Goal: Task Accomplishment & Management: Manage account settings

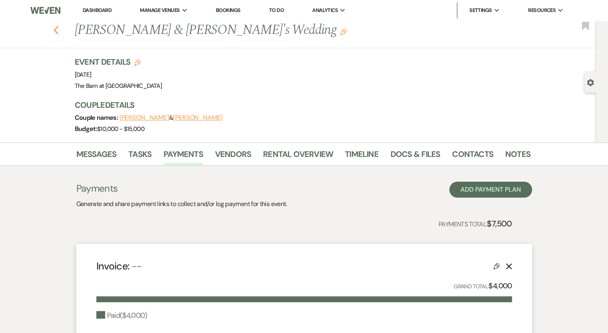
click at [59, 30] on icon "Previous" at bounding box center [56, 31] width 6 height 10
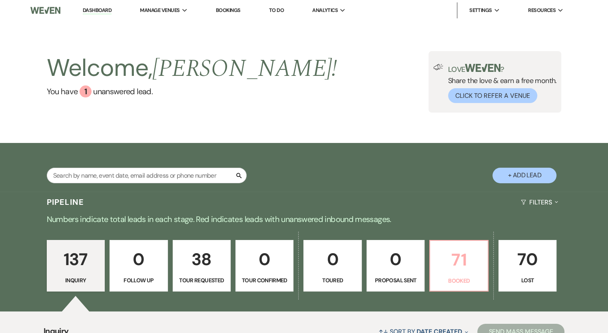
click at [459, 263] on p "71" at bounding box center [459, 260] width 48 height 27
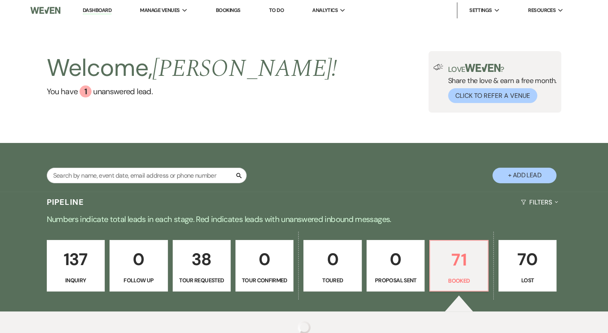
click at [461, 90] on button "Click to Refer a Venue" at bounding box center [492, 95] width 89 height 15
click at [457, 69] on div "Love ? Share the love & earn a free month. Click to Refer a Venue" at bounding box center [495, 82] width 133 height 62
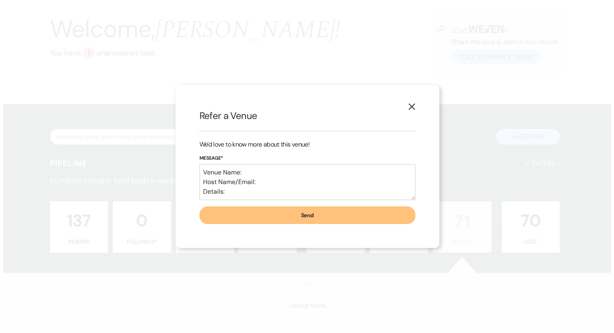
scroll to position [39, 0]
click at [410, 101] on button "X" at bounding box center [411, 107] width 12 height 14
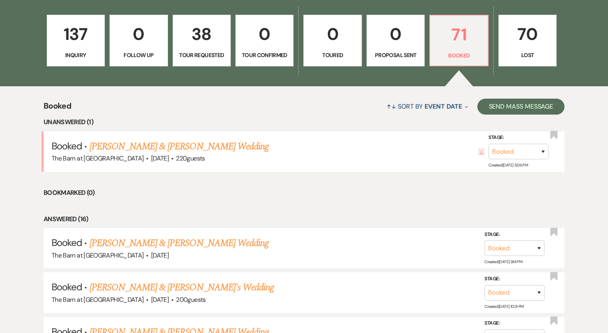
scroll to position [232, 0]
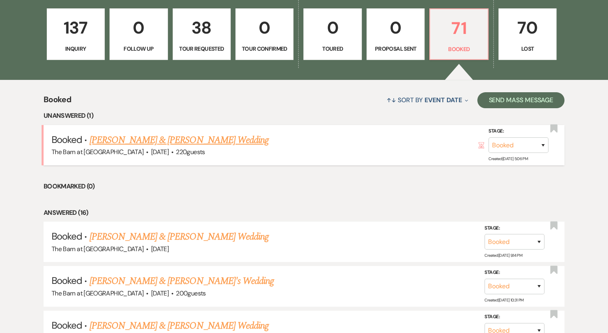
click at [221, 146] on link "[PERSON_NAME] & [PERSON_NAME] Wedding" at bounding box center [179, 140] width 179 height 14
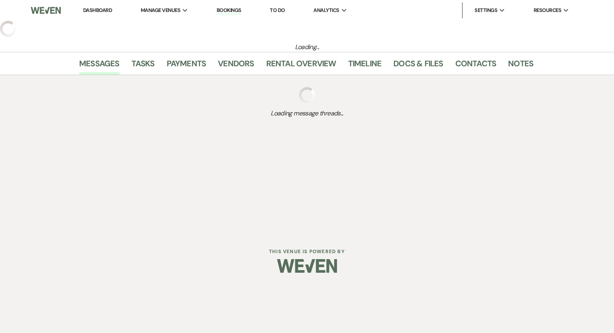
select select "5"
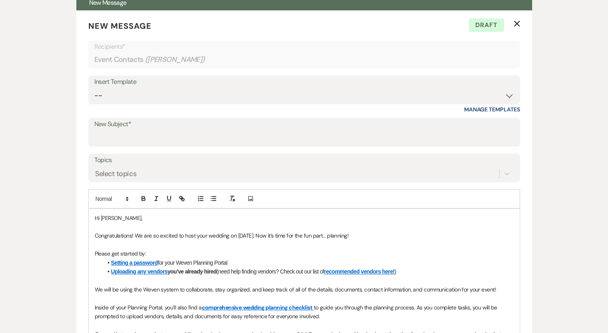
scroll to position [333, 0]
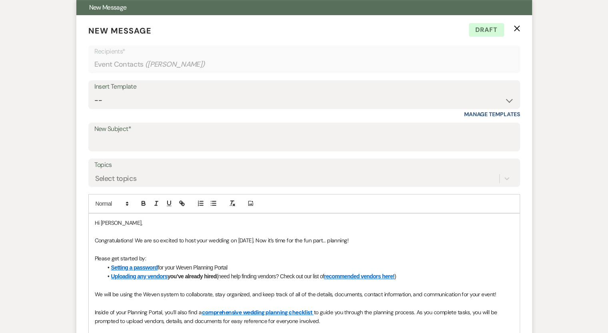
click at [514, 26] on icon "X" at bounding box center [517, 28] width 6 height 6
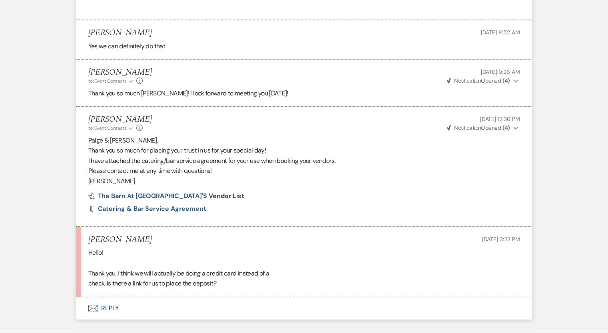
scroll to position [886, 0]
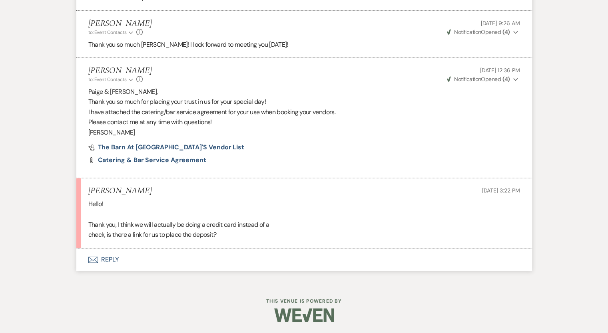
click at [104, 260] on button "Envelope Reply" at bounding box center [304, 260] width 456 height 22
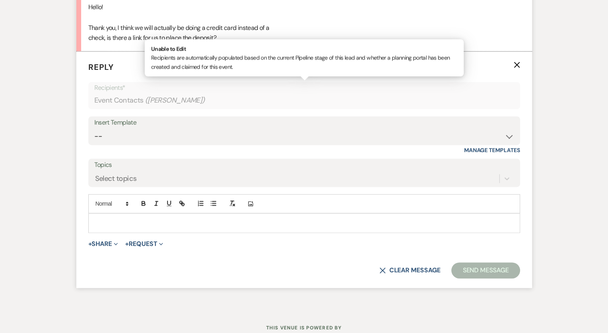
scroll to position [1085, 0]
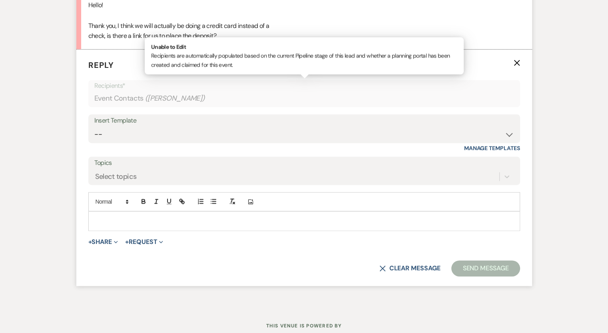
click at [515, 60] on icon "X" at bounding box center [517, 63] width 6 height 6
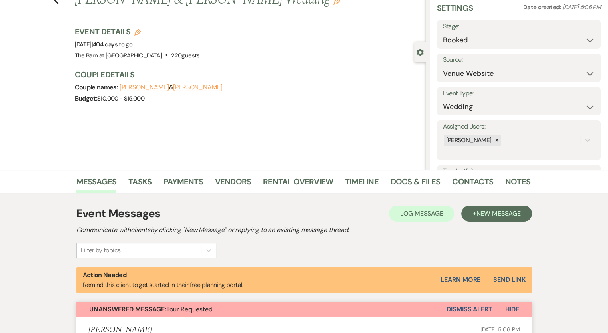
scroll to position [56, 0]
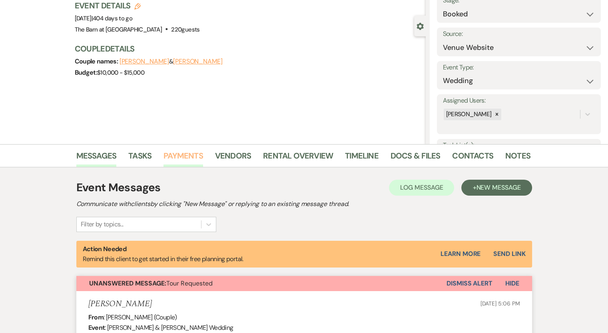
click at [176, 157] on link "Payments" at bounding box center [184, 159] width 40 height 18
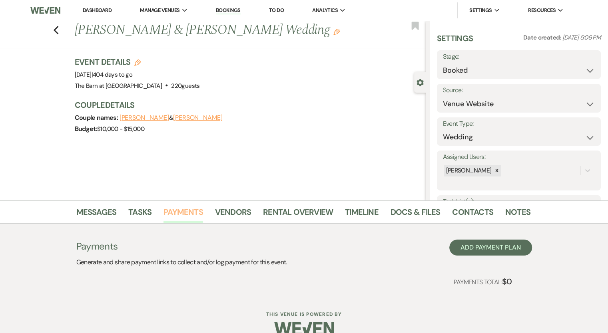
click at [182, 210] on link "Payments" at bounding box center [184, 215] width 40 height 18
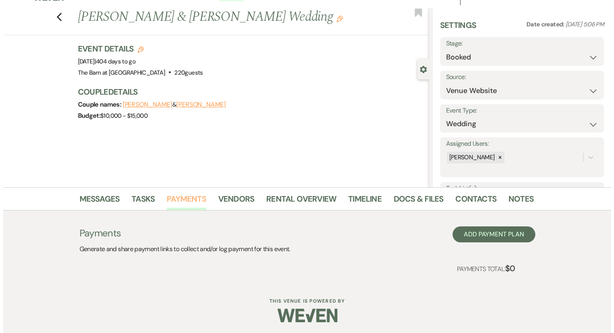
scroll to position [14, 0]
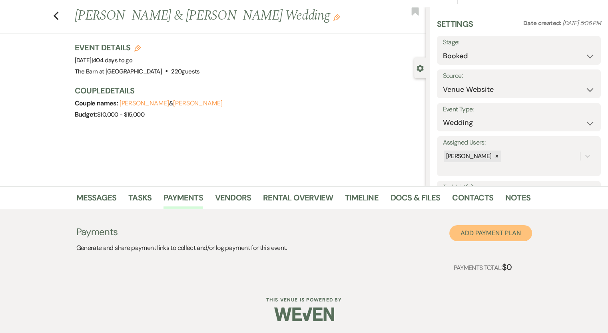
click at [471, 232] on button "Add Payment Plan" at bounding box center [490, 233] width 83 height 16
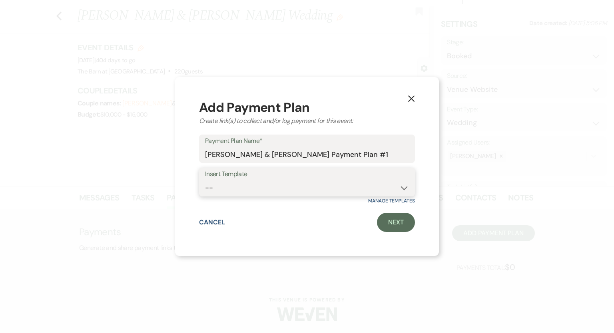
click at [265, 186] on select "--" at bounding box center [307, 188] width 204 height 16
click at [392, 221] on link "Next" at bounding box center [396, 222] width 38 height 19
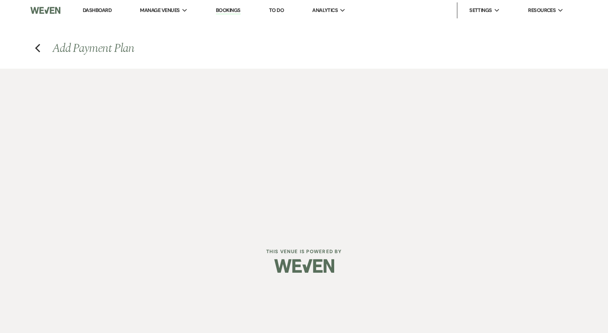
select select "2"
select select "percentage"
select select "true"
select select "client"
select select "weeks"
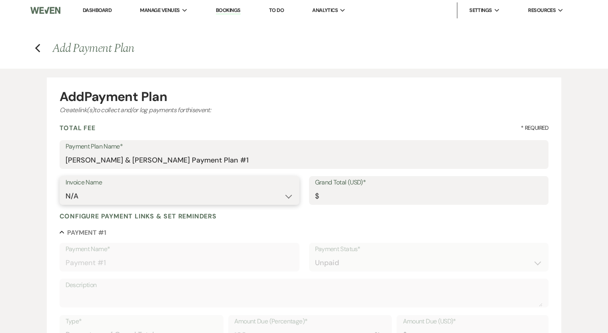
click at [105, 189] on select "N/A" at bounding box center [180, 197] width 228 height 16
click at [327, 196] on input "Grand Total (USD)*" at bounding box center [429, 197] width 228 height 16
type input "3"
type input "3.00"
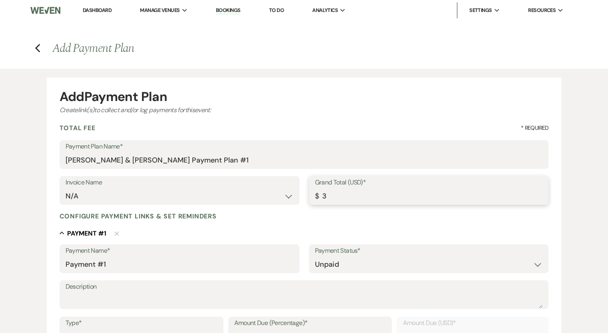
type input "38"
type input "38.00"
type input "388"
type input "388.00"
type input "3881"
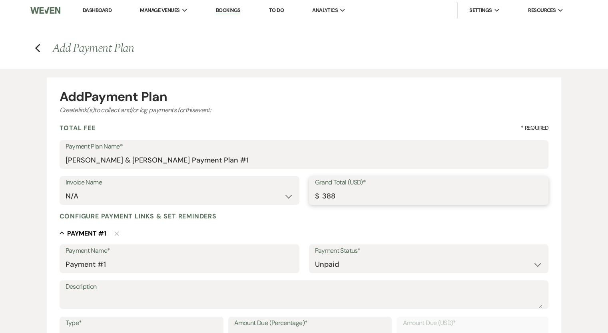
type input "3881.00"
type input "3881.2"
type input "3881.20"
type input "3881.25"
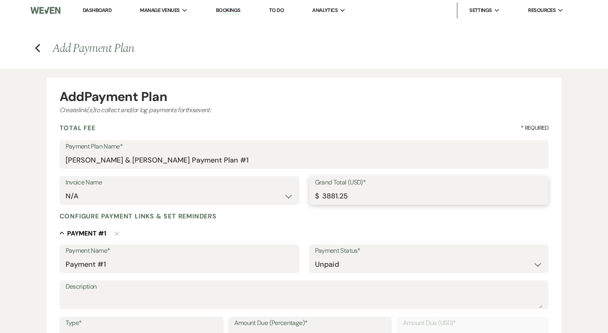
type input "3881.25"
click at [148, 267] on input "Payment #1" at bounding box center [180, 265] width 228 height 16
click at [165, 265] on input "Payment #1 booking for [DATE]" at bounding box center [180, 265] width 228 height 16
click at [180, 264] on input "Payment #1 booking for [DATE]" at bounding box center [180, 265] width 228 height 16
type input "Payment #1 booking for [DATE]"
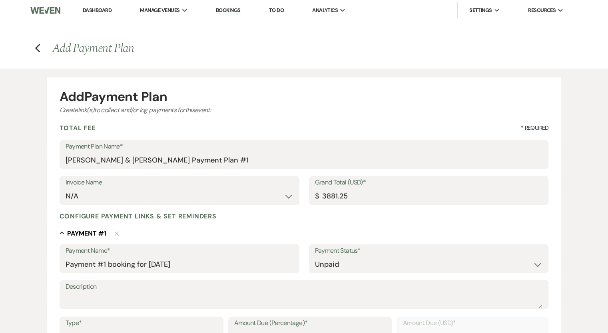
click at [325, 285] on label "Description" at bounding box center [304, 287] width 477 height 12
click at [325, 293] on textarea "Description" at bounding box center [304, 301] width 477 height 16
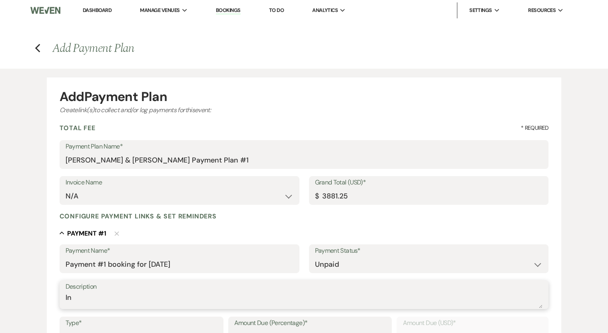
type textarea "I"
type textarea "d"
type textarea "b"
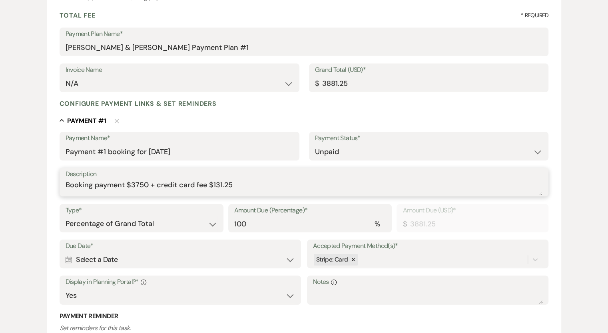
scroll to position [114, 0]
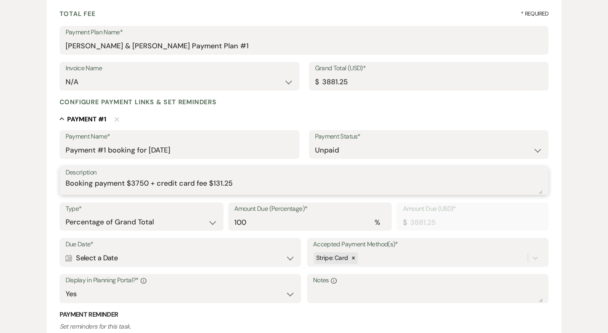
type textarea "Booking payment $3750 + credit card fee $131.25"
click at [121, 256] on div "Calendar Select a Date Expand" at bounding box center [181, 259] width 230 height 16
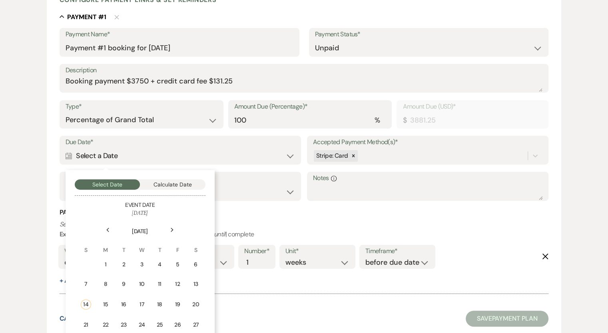
scroll to position [221, 0]
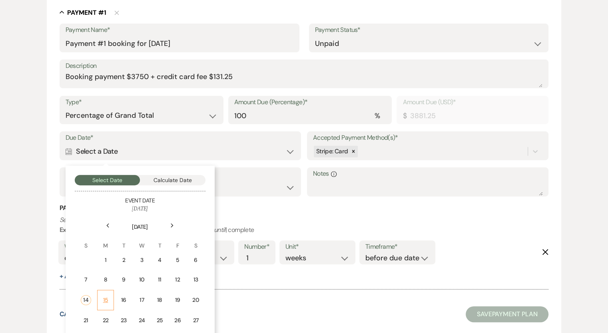
click at [106, 301] on div "15" at bounding box center [105, 300] width 7 height 8
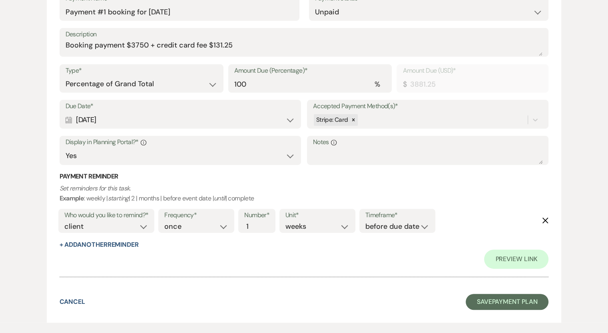
scroll to position [293, 0]
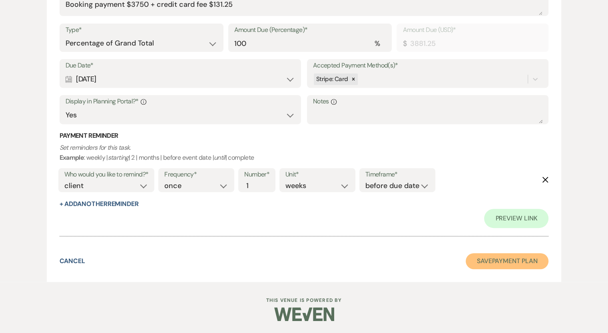
click at [515, 262] on button "Save Payment Plan" at bounding box center [507, 261] width 83 height 16
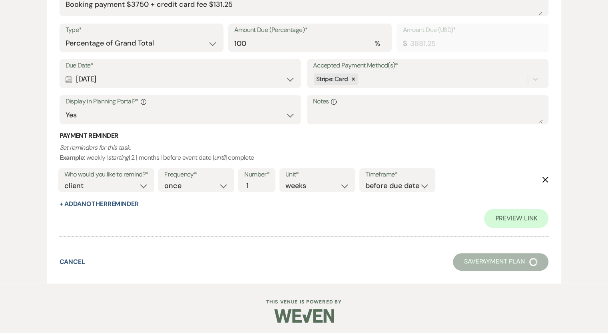
select select "5"
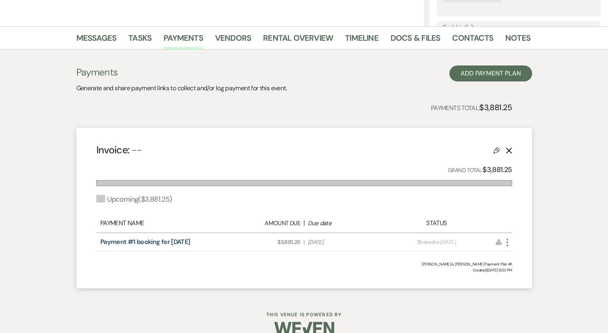
scroll to position [177, 0]
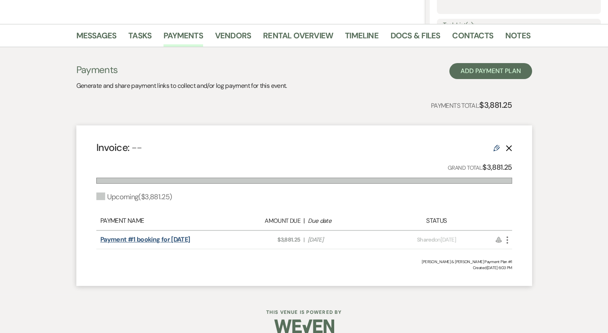
click at [160, 239] on link "Payment #1 booking for [DATE]" at bounding box center [145, 239] width 90 height 8
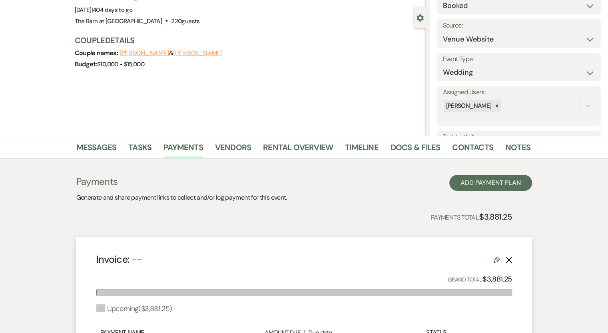
scroll to position [0, 0]
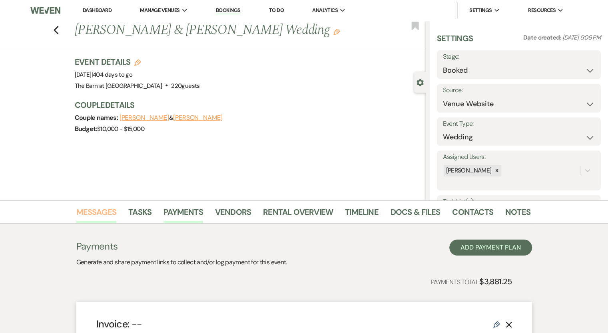
click at [102, 213] on link "Messages" at bounding box center [96, 215] width 40 height 18
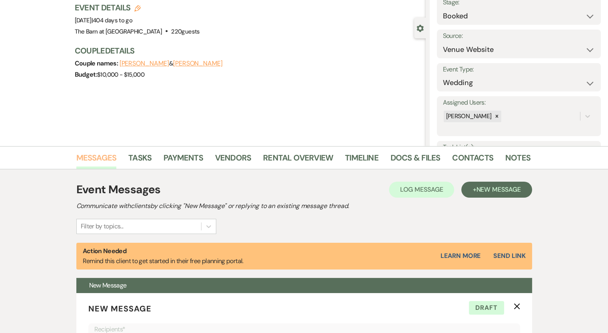
scroll to position [54, 0]
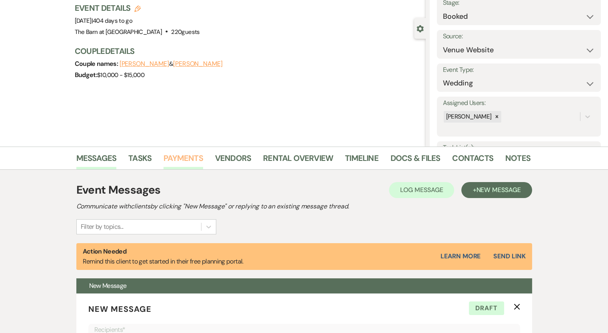
click at [182, 159] on link "Payments" at bounding box center [184, 161] width 40 height 18
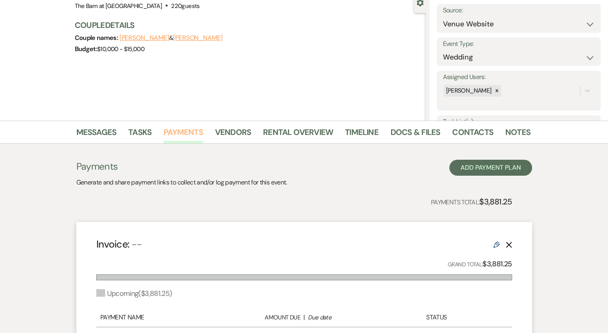
scroll to position [188, 0]
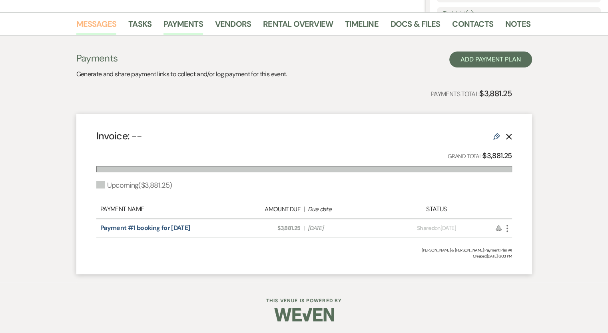
click at [104, 22] on link "Messages" at bounding box center [96, 27] width 40 height 18
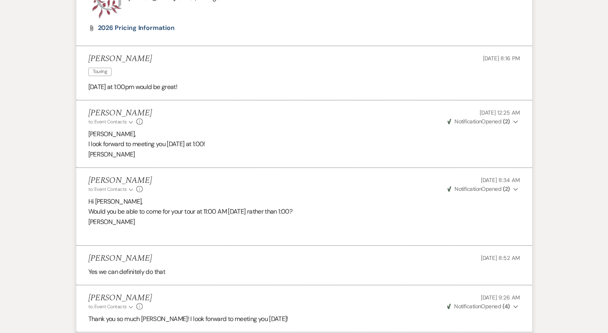
scroll to position [1378, 0]
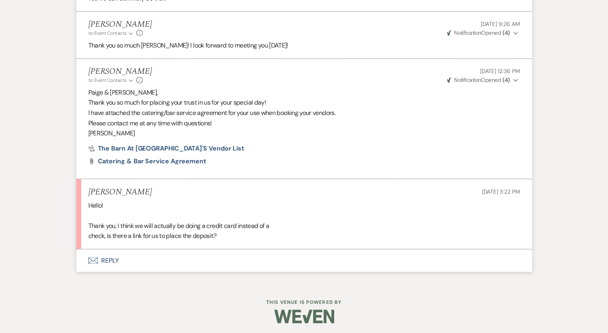
click at [107, 260] on button "Envelope Reply" at bounding box center [304, 260] width 456 height 22
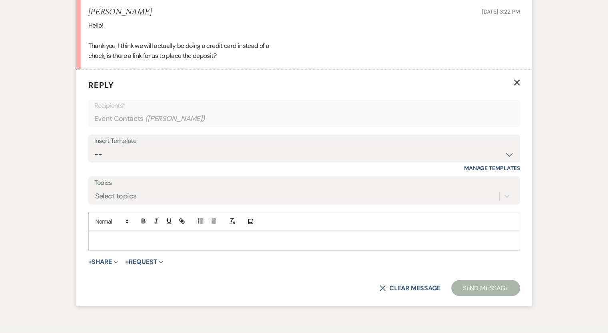
scroll to position [1578, 0]
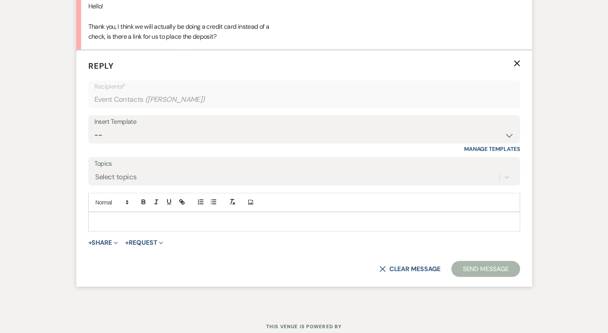
click at [98, 215] on div at bounding box center [304, 222] width 431 height 18
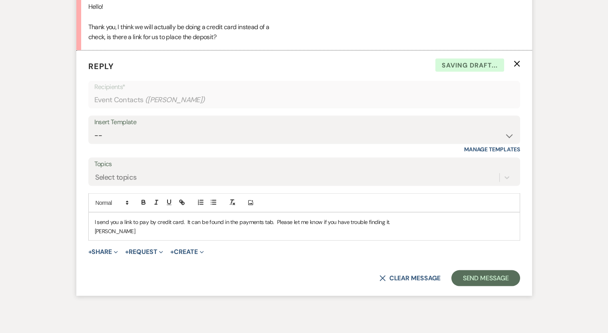
scroll to position [1611, 0]
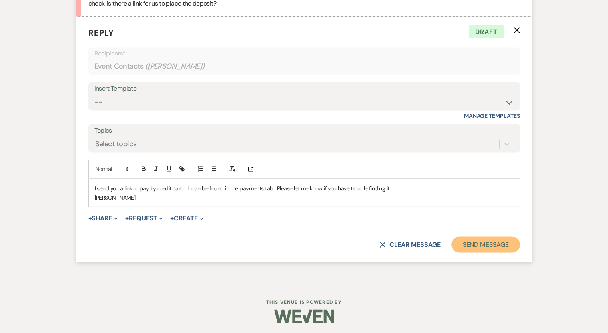
click at [497, 249] on button "Send Message" at bounding box center [485, 245] width 68 height 16
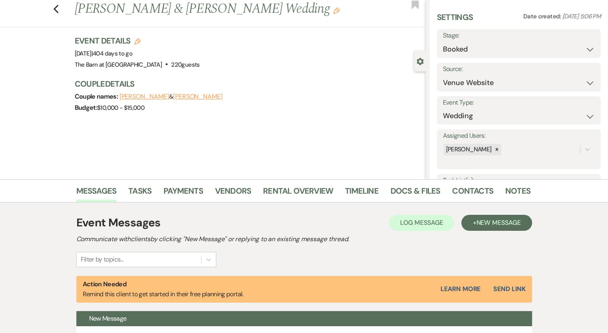
scroll to position [0, 0]
